Goal: Transaction & Acquisition: Book appointment/travel/reservation

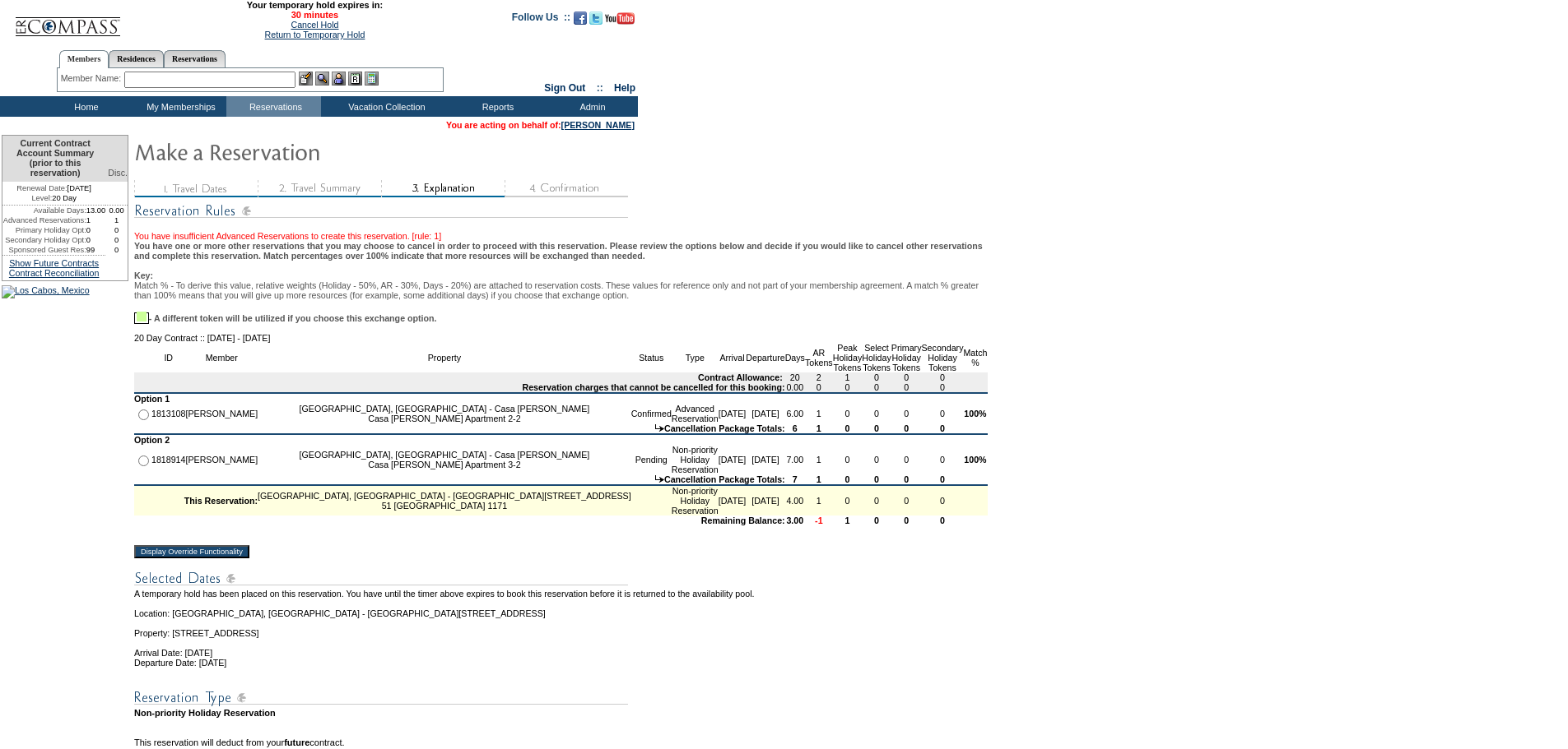
click at [209, 558] on input "Display Override Functionality" at bounding box center [192, 552] width 115 height 13
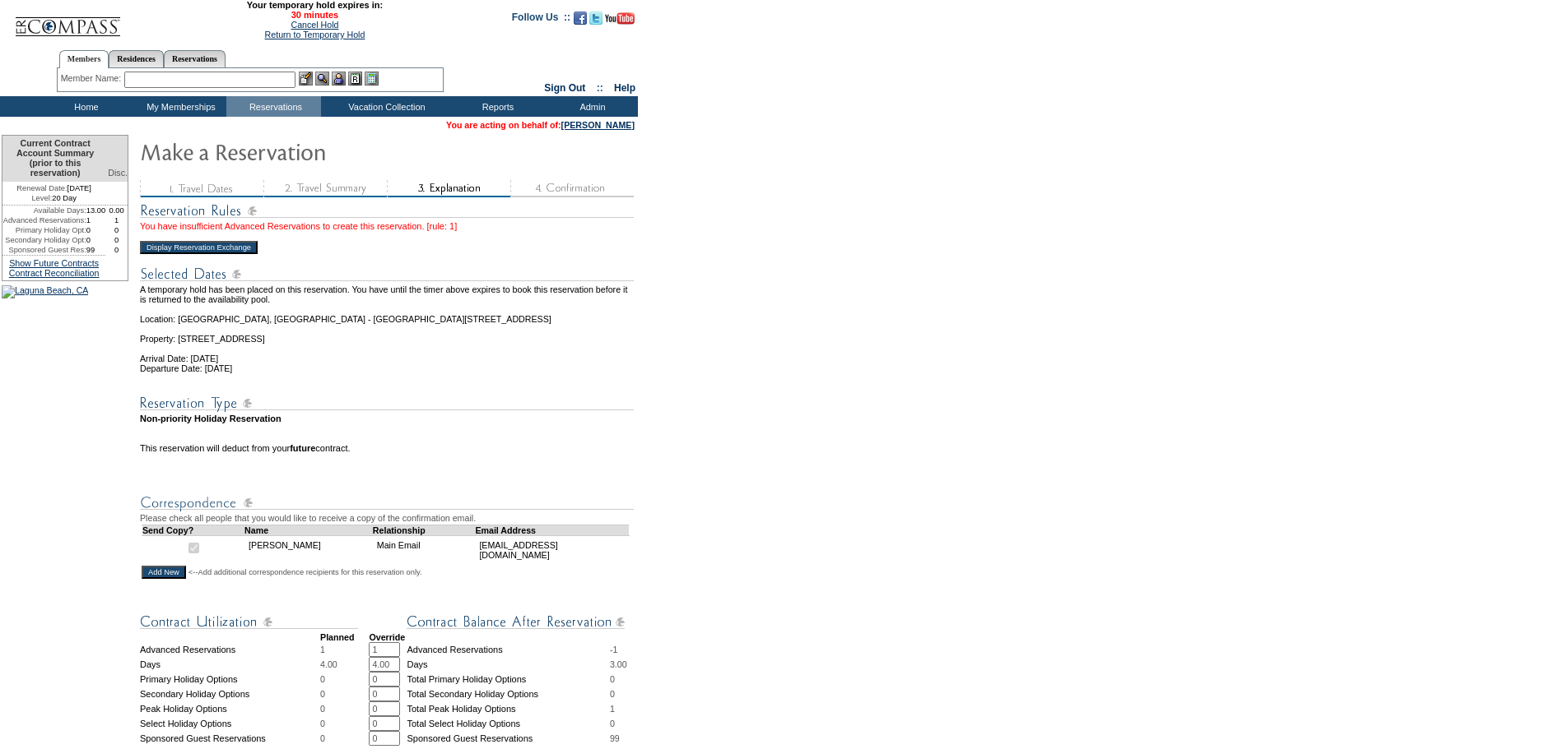
scroll to position [329, 0]
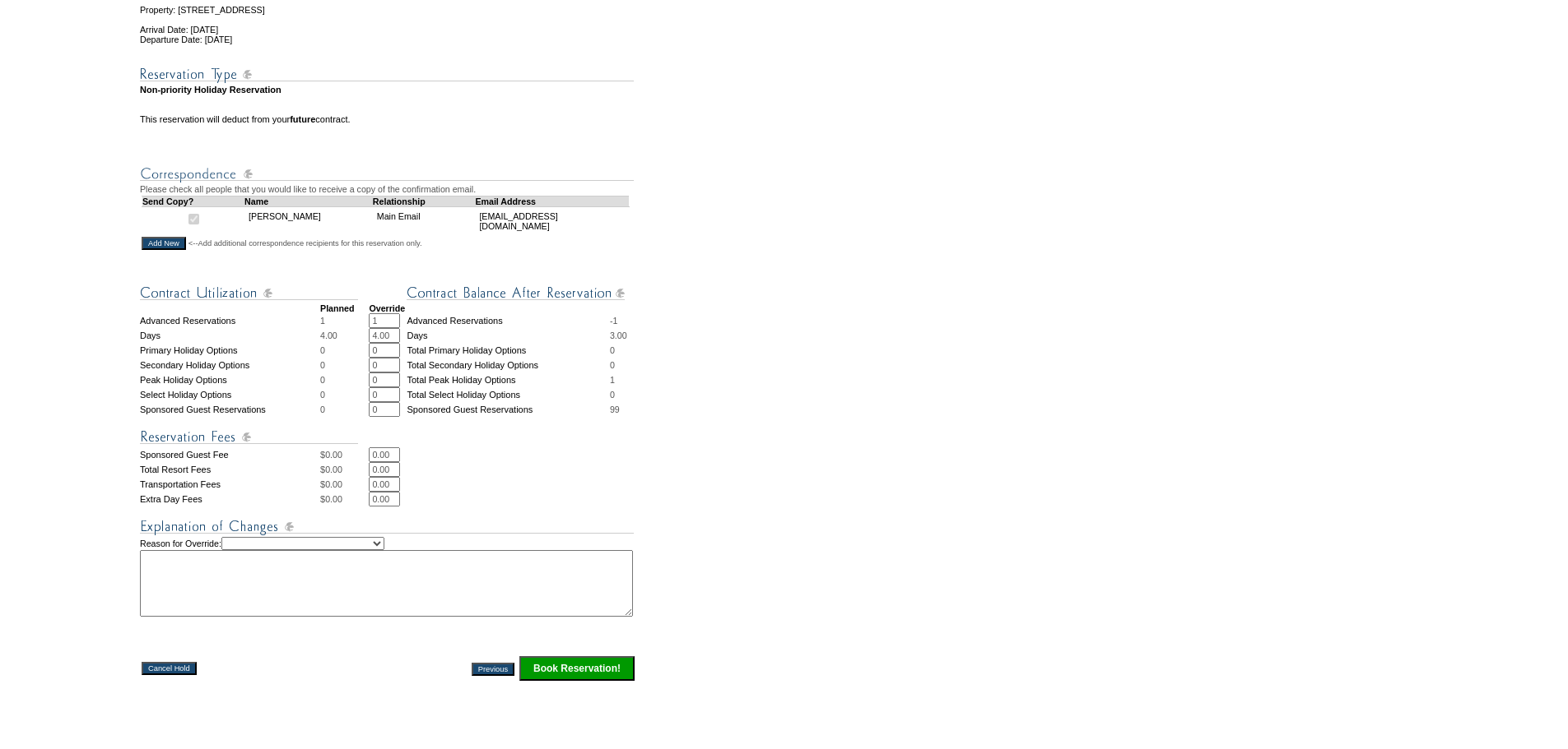
click at [384, 550] on select "Creating Continuous Stay Days Rebooked After Cancellation Editing Occupant Expe…" at bounding box center [303, 544] width 163 height 13
select select "1042"
click at [244, 550] on select "Creating Continuous Stay Days Rebooked After Cancellation Editing Occupant Expe…" at bounding box center [303, 544] width 163 height 13
click at [286, 606] on textarea at bounding box center [386, 583] width 492 height 66
type textarea "May move reservation up a week temp hold."
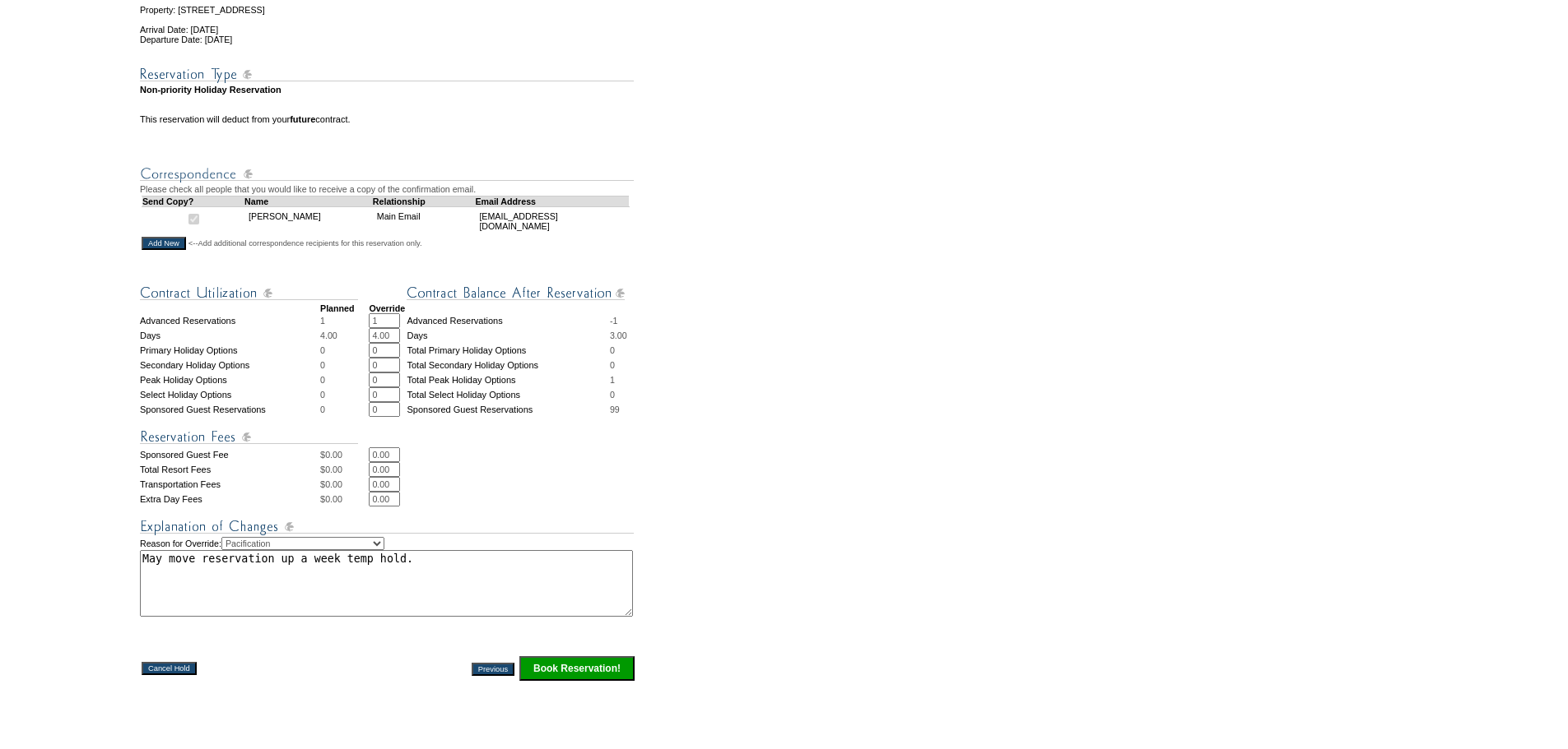
click at [837, 583] on form "29:40 Your temporary hold expires in: 30 minutes Cancel Hold Return to Temporar…" at bounding box center [784, 276] width 1568 height 1208
click at [620, 681] on input "Book Reservation!" at bounding box center [577, 669] width 115 height 24
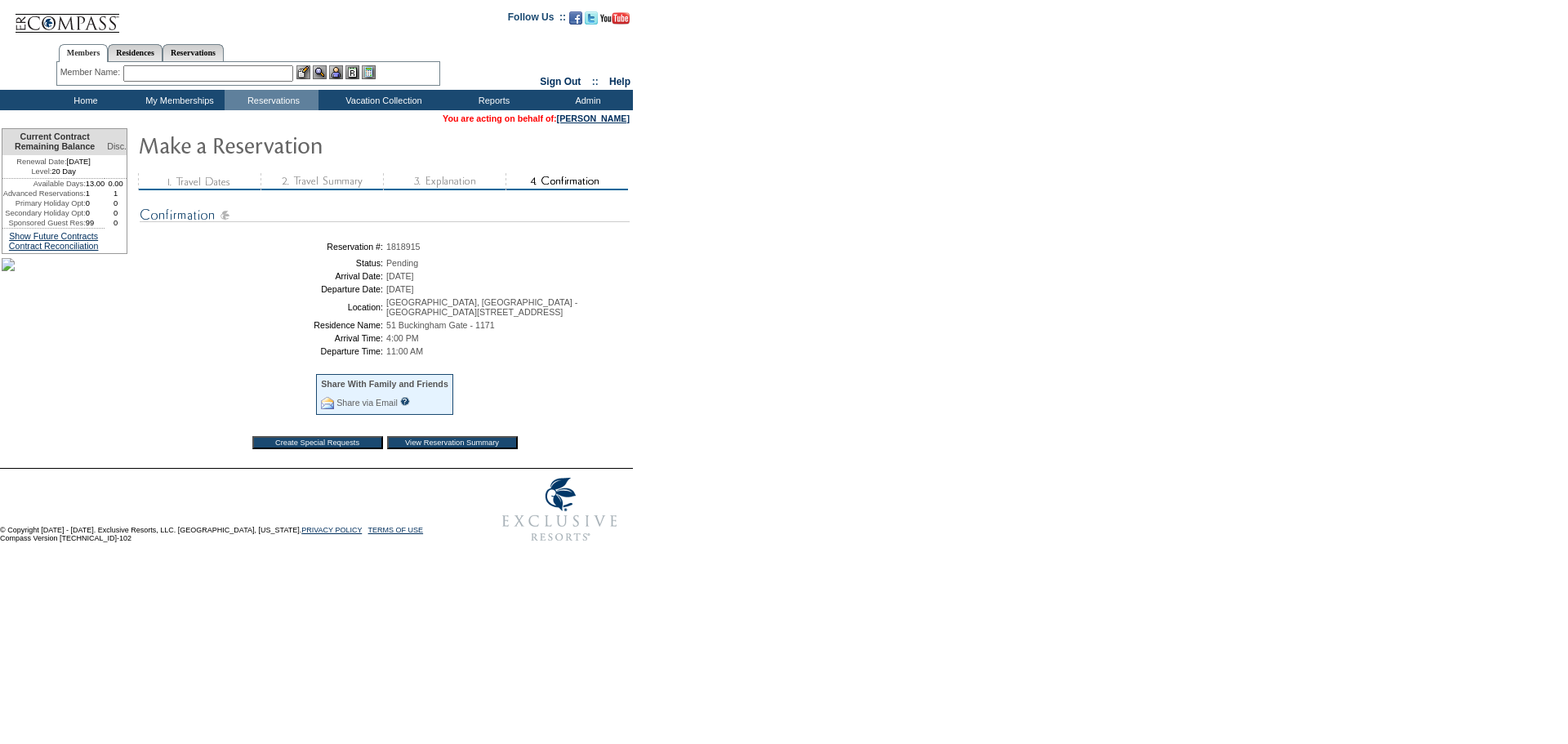
drag, startPoint x: 841, startPoint y: 533, endPoint x: 826, endPoint y: 544, distance: 18.6
click at [842, 533] on form "Follow Us ::" at bounding box center [784, 276] width 1568 height 551
click at [83, 96] on td "Home" at bounding box center [83, 100] width 94 height 20
